Goal: Transaction & Acquisition: Purchase product/service

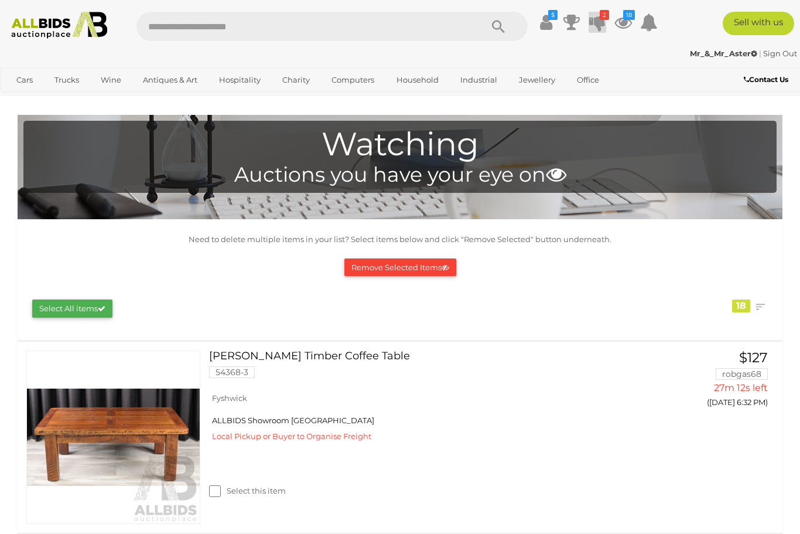
click at [606, 20] on icon at bounding box center [597, 22] width 16 height 21
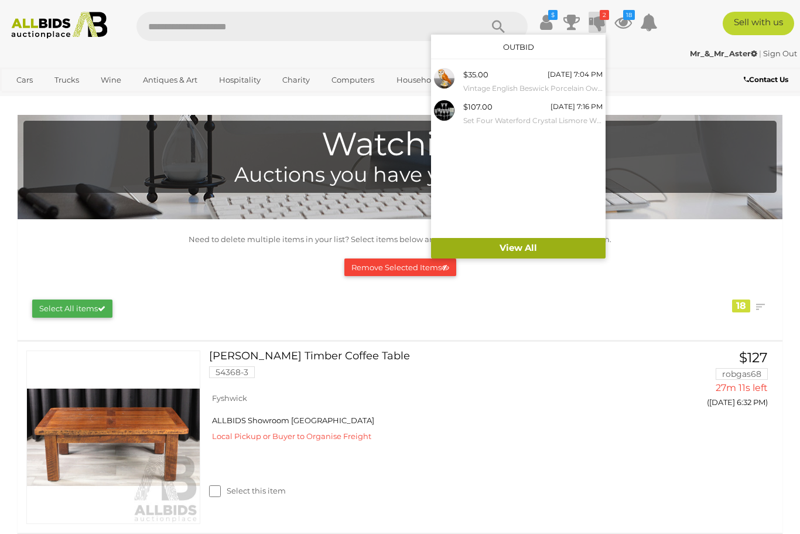
click at [582, 245] on link "View All" at bounding box center [518, 248] width 175 height 21
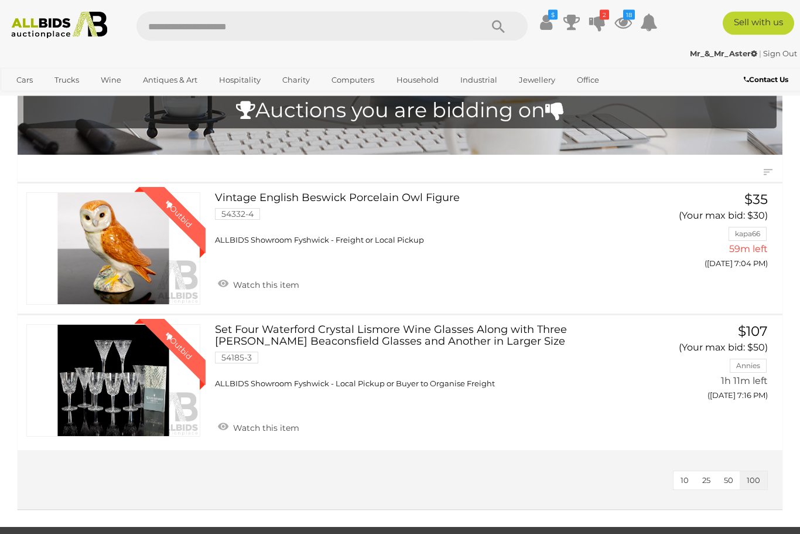
scroll to position [64, 0]
click at [91, 384] on link "Winning Outbid" at bounding box center [113, 380] width 174 height 112
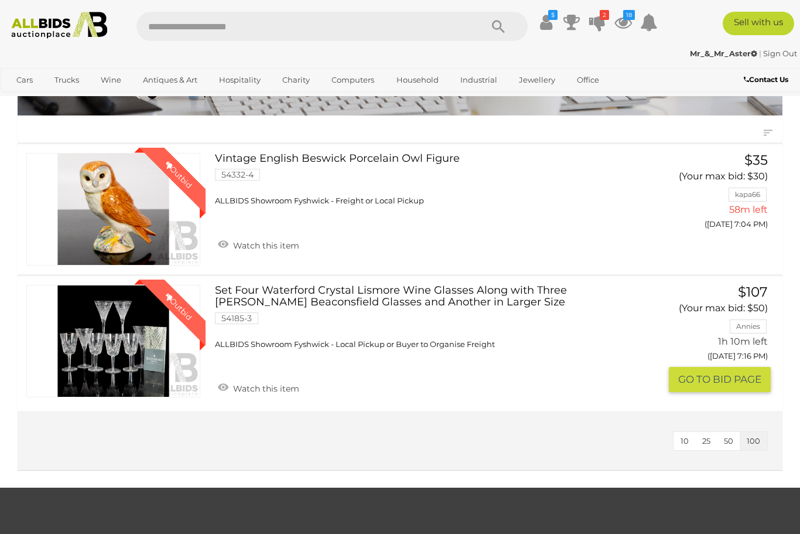
click at [206, 26] on input "text" at bounding box center [302, 26] width 333 height 29
type input "*******"
click at [94, 348] on link "Winning Outbid" at bounding box center [113, 341] width 174 height 112
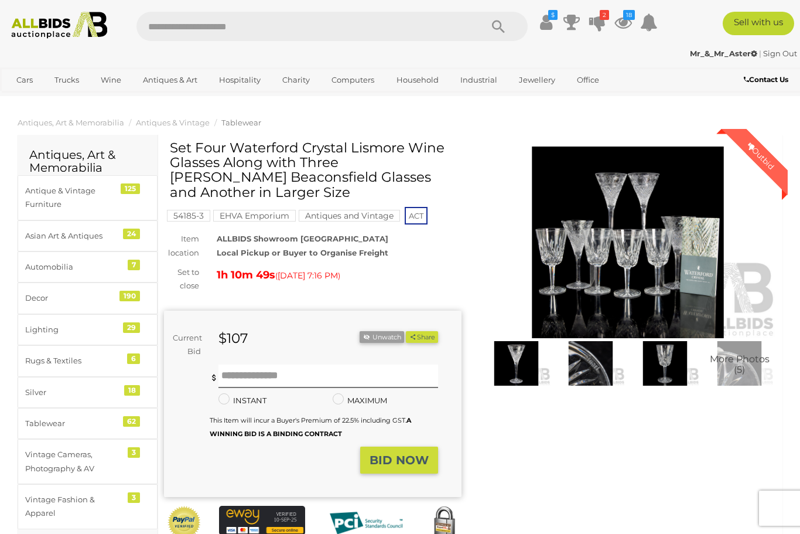
click at [593, 279] on img at bounding box center [628, 242] width 298 height 192
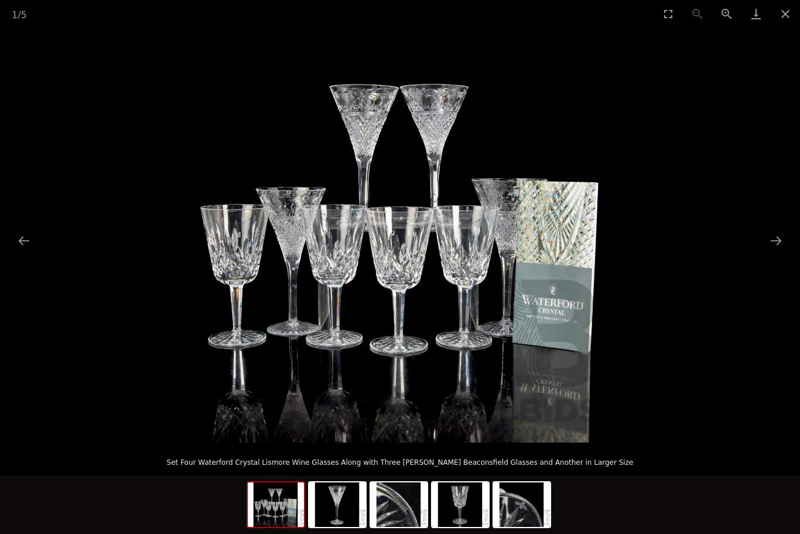
click at [285, 327] on img at bounding box center [400, 235] width 415 height 415
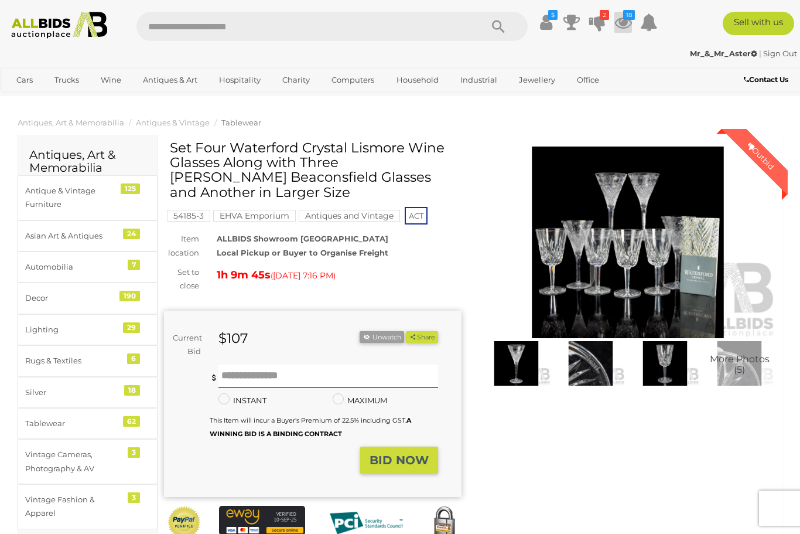
click at [632, 21] on icon at bounding box center [623, 22] width 18 height 21
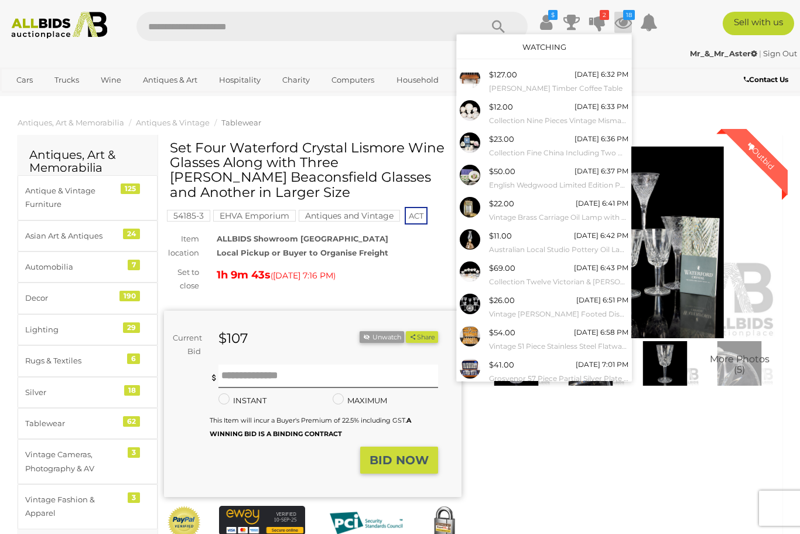
click at [565, 398] on link "View All" at bounding box center [544, 397] width 175 height 21
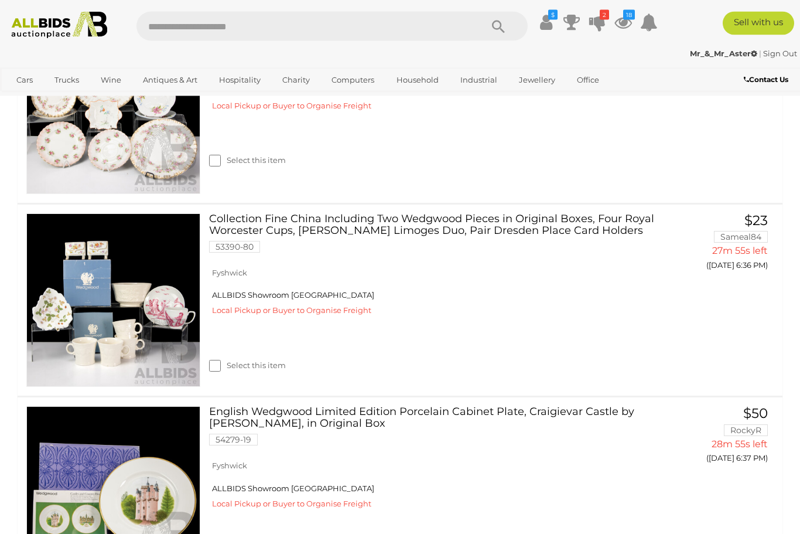
scroll to position [523, 0]
click at [69, 335] on img at bounding box center [113, 300] width 173 height 173
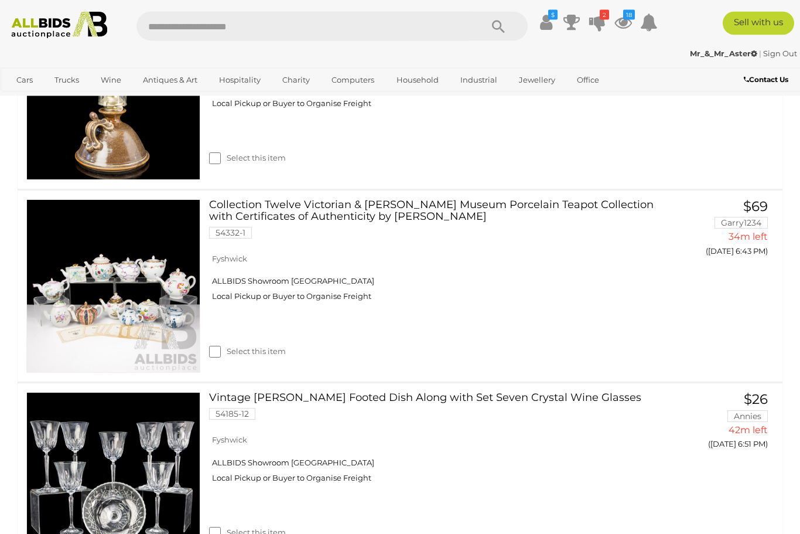
scroll to position [1310, 0]
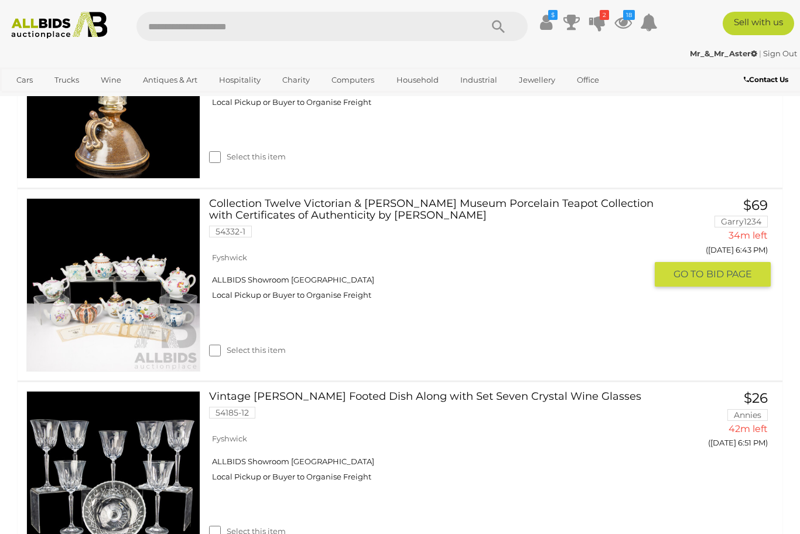
click at [93, 280] on link at bounding box center [113, 285] width 174 height 174
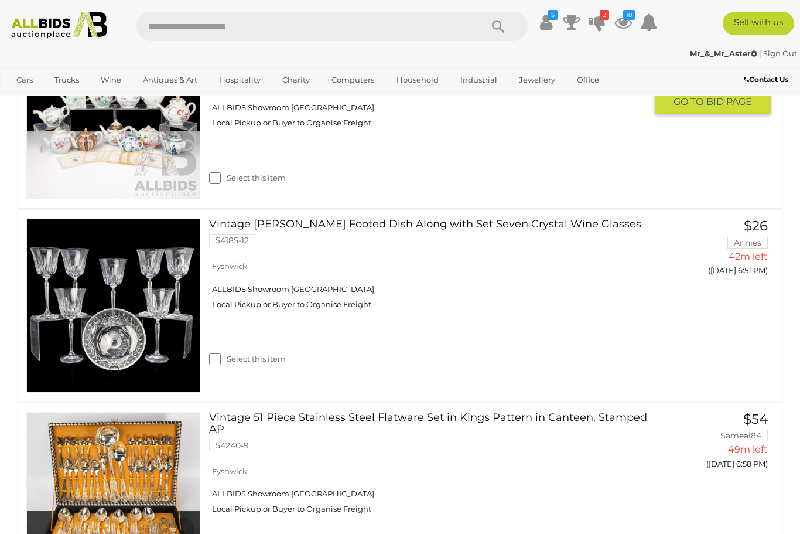
scroll to position [1482, 0]
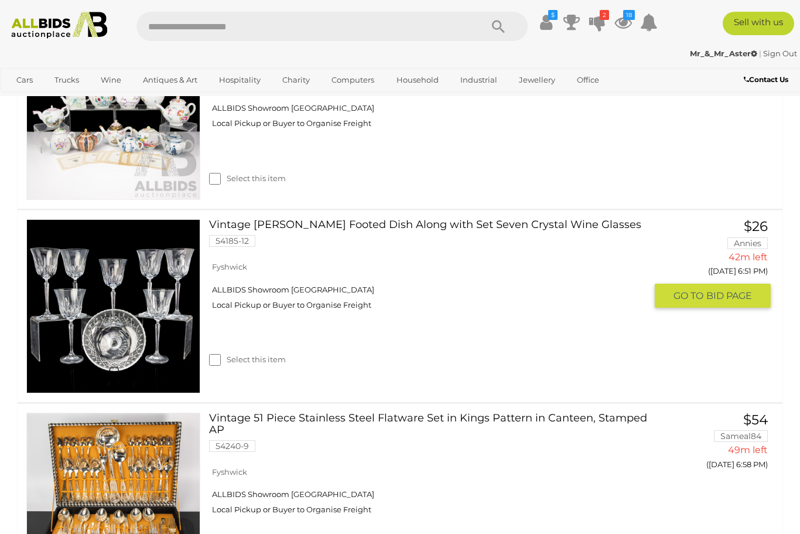
click at [90, 292] on img at bounding box center [113, 306] width 173 height 173
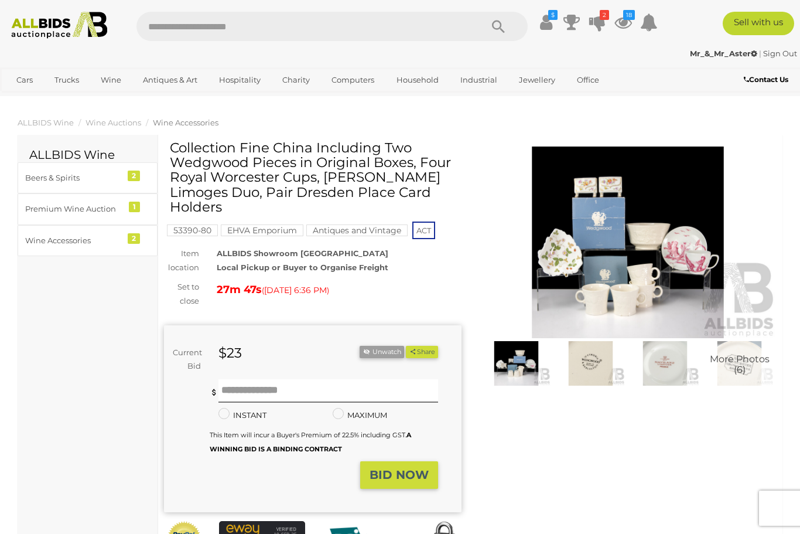
click at [542, 270] on img at bounding box center [628, 242] width 298 height 192
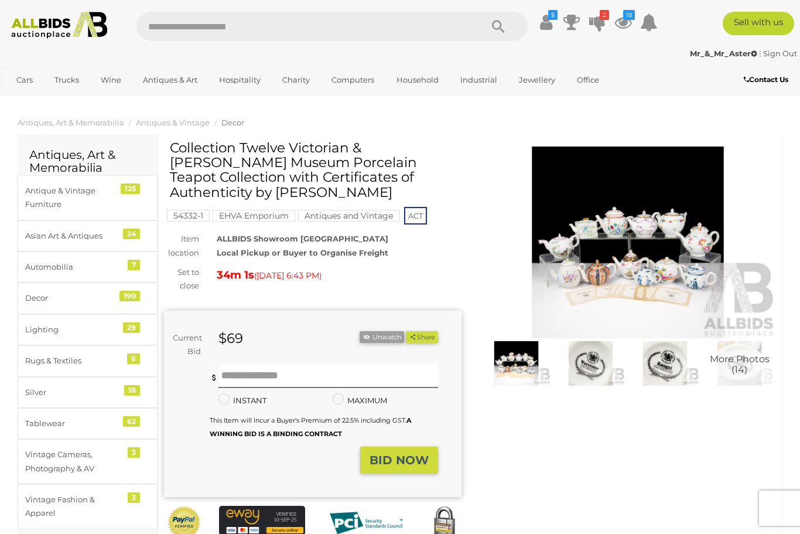
click at [600, 254] on img at bounding box center [628, 242] width 298 height 192
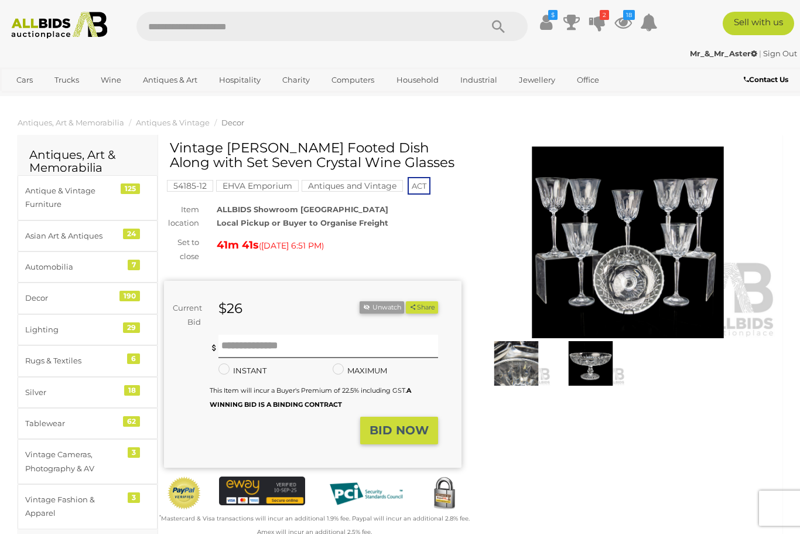
click at [596, 243] on img at bounding box center [628, 242] width 298 height 192
